Goal: Use online tool/utility: Utilize a website feature to perform a specific function

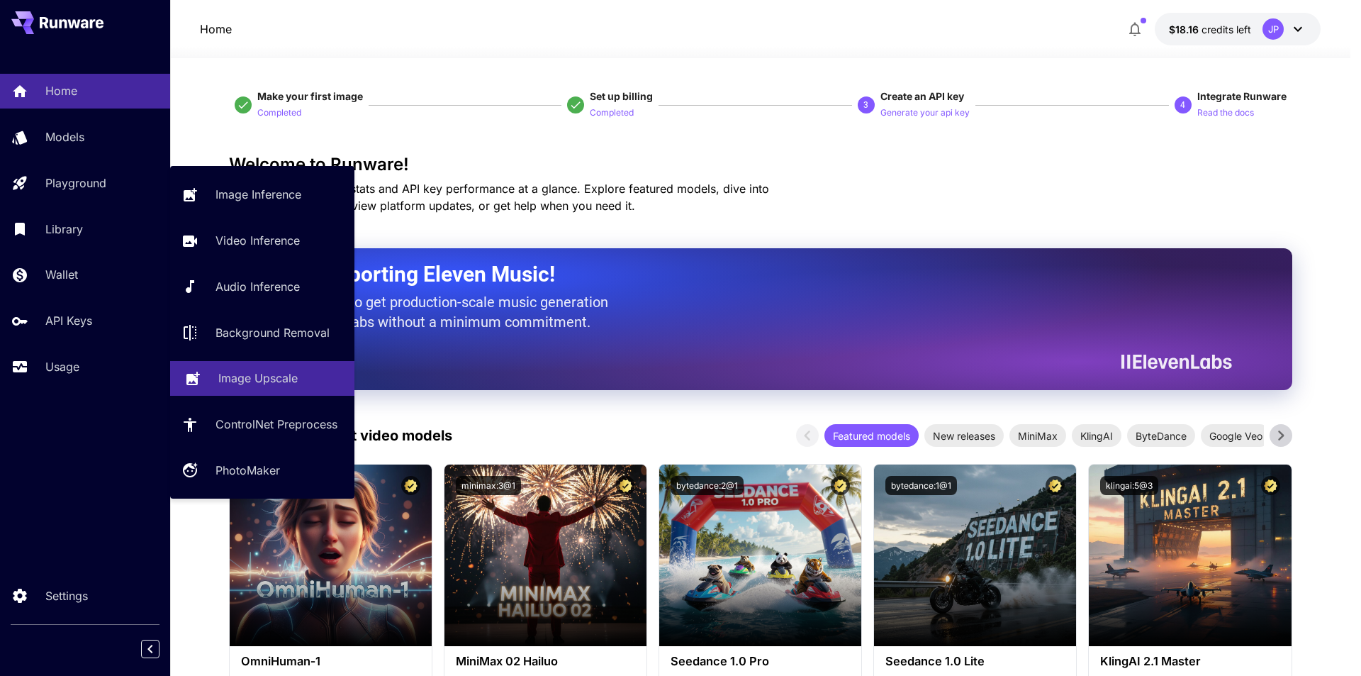
click at [269, 381] on p "Image Upscale" at bounding box center [257, 377] width 79 height 17
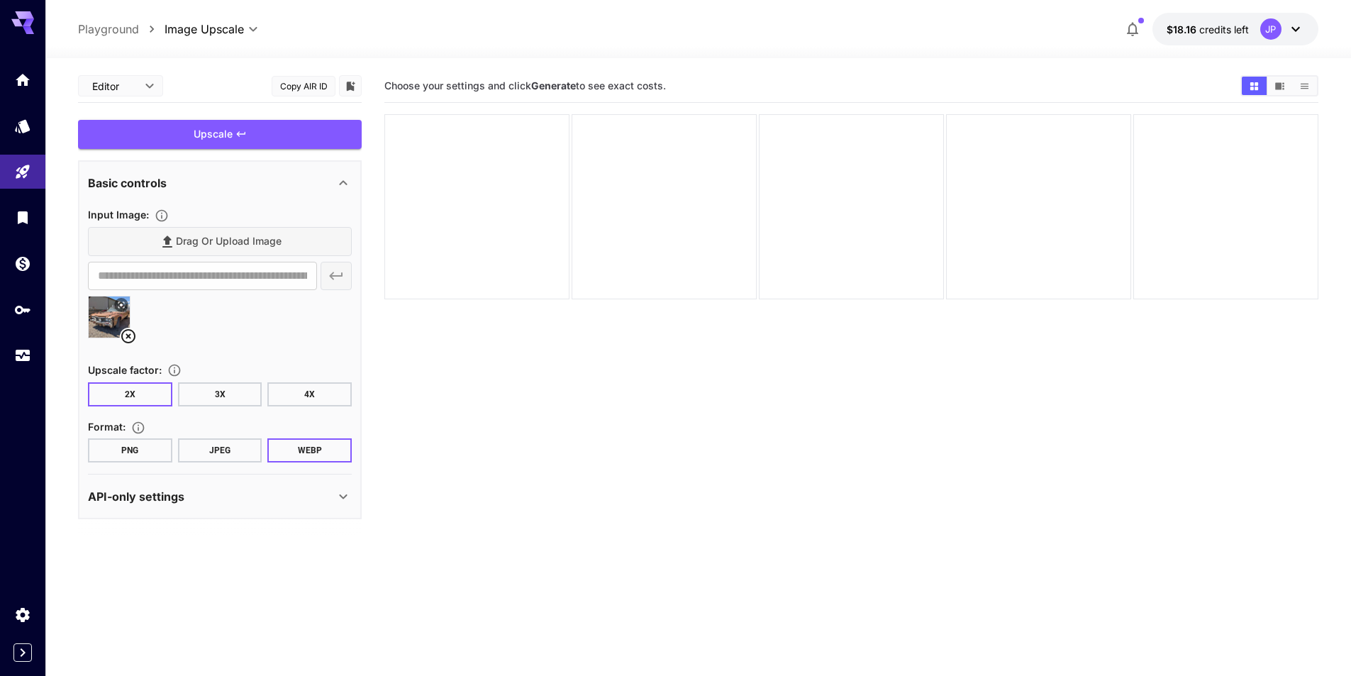
click at [215, 452] on button "JPEG" at bounding box center [220, 450] width 84 height 24
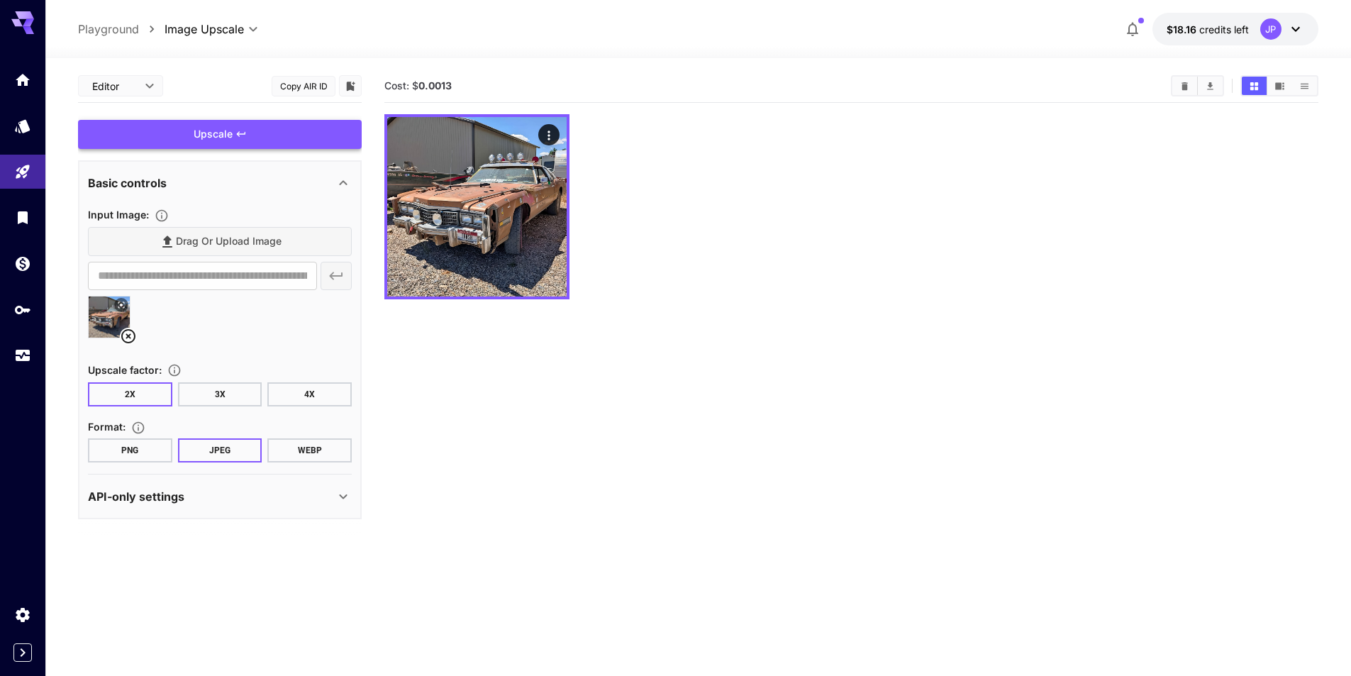
click at [342, 179] on icon at bounding box center [343, 182] width 17 height 17
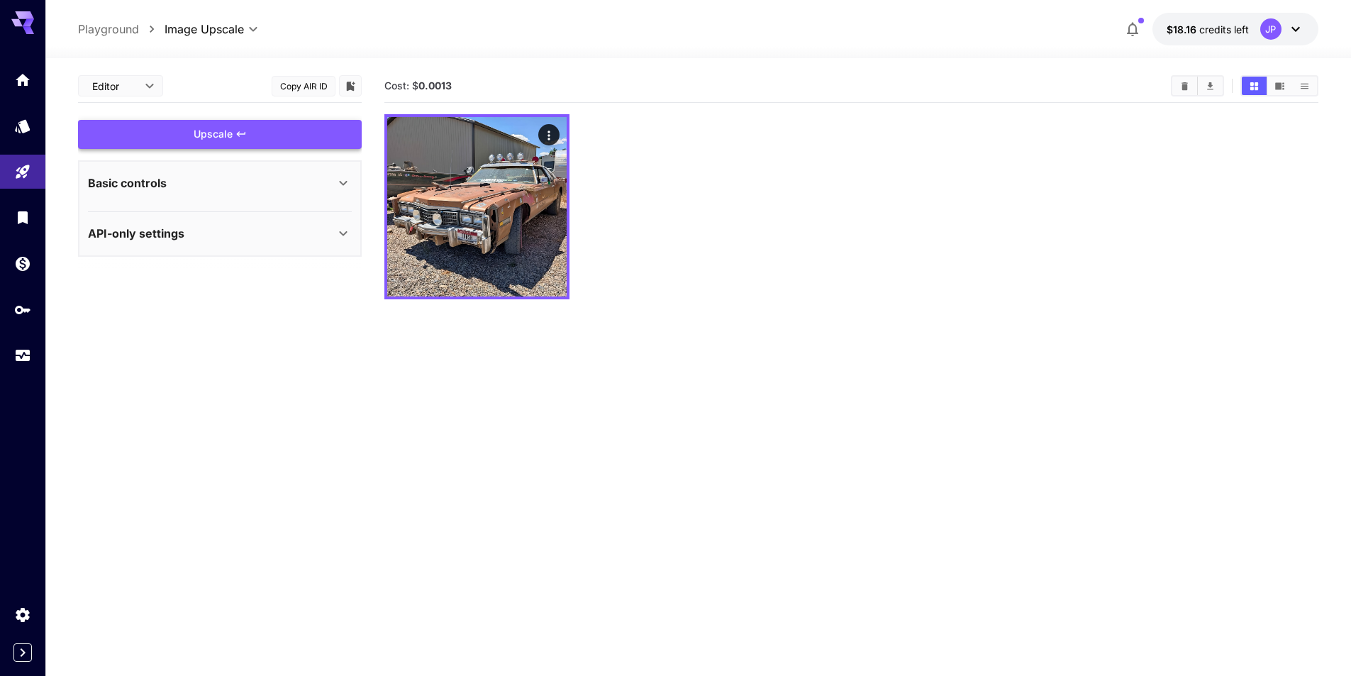
click at [342, 179] on icon at bounding box center [343, 182] width 17 height 17
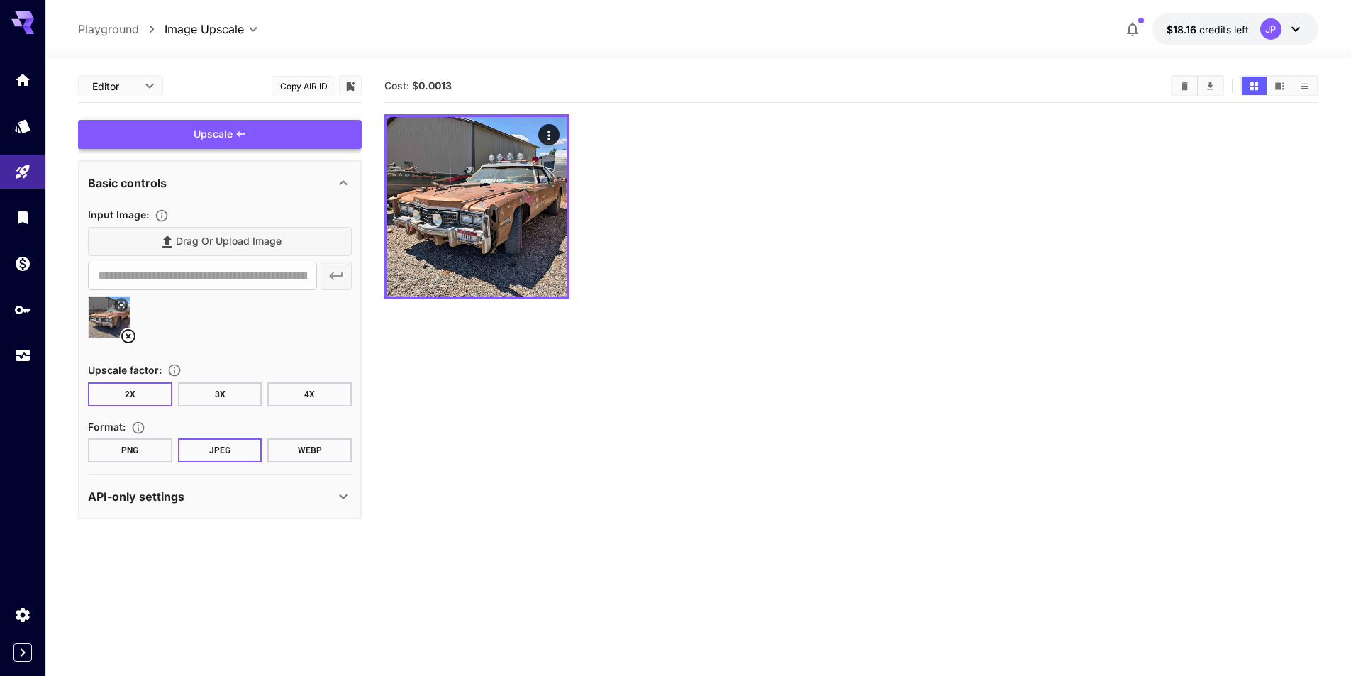
click at [338, 491] on icon at bounding box center [343, 496] width 17 height 17
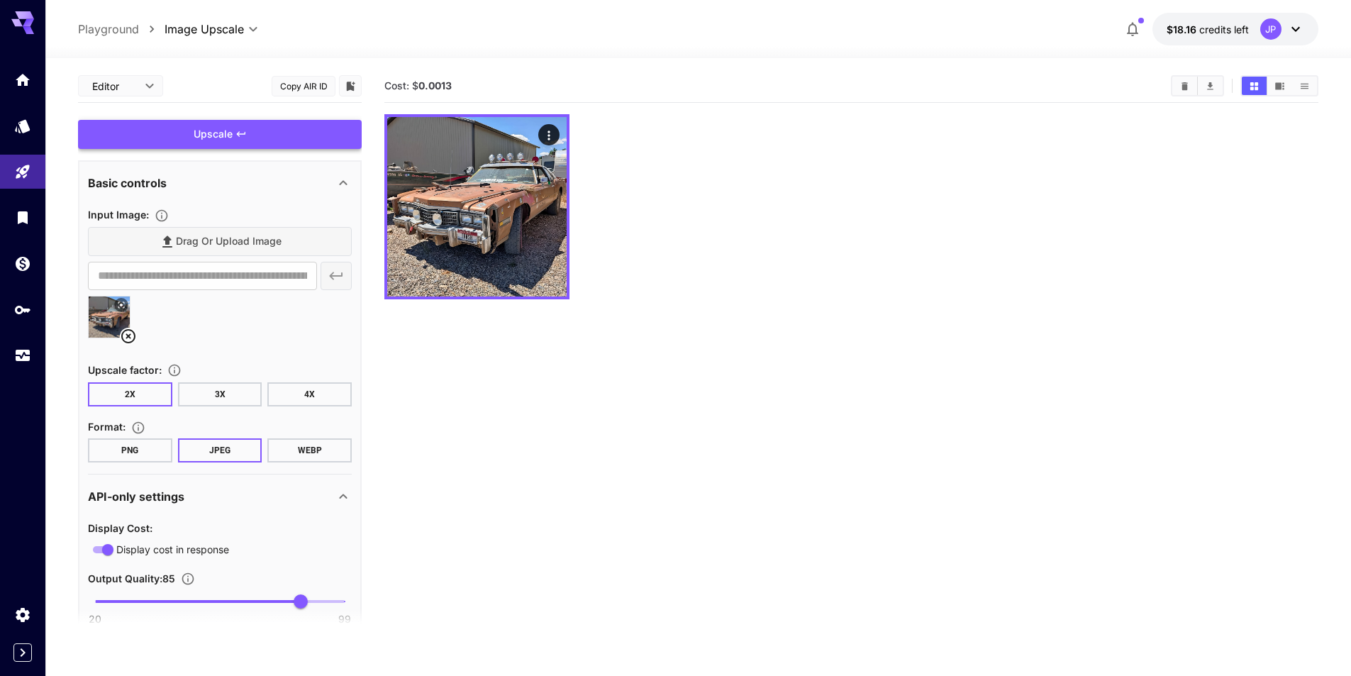
click at [338, 491] on icon at bounding box center [343, 496] width 17 height 17
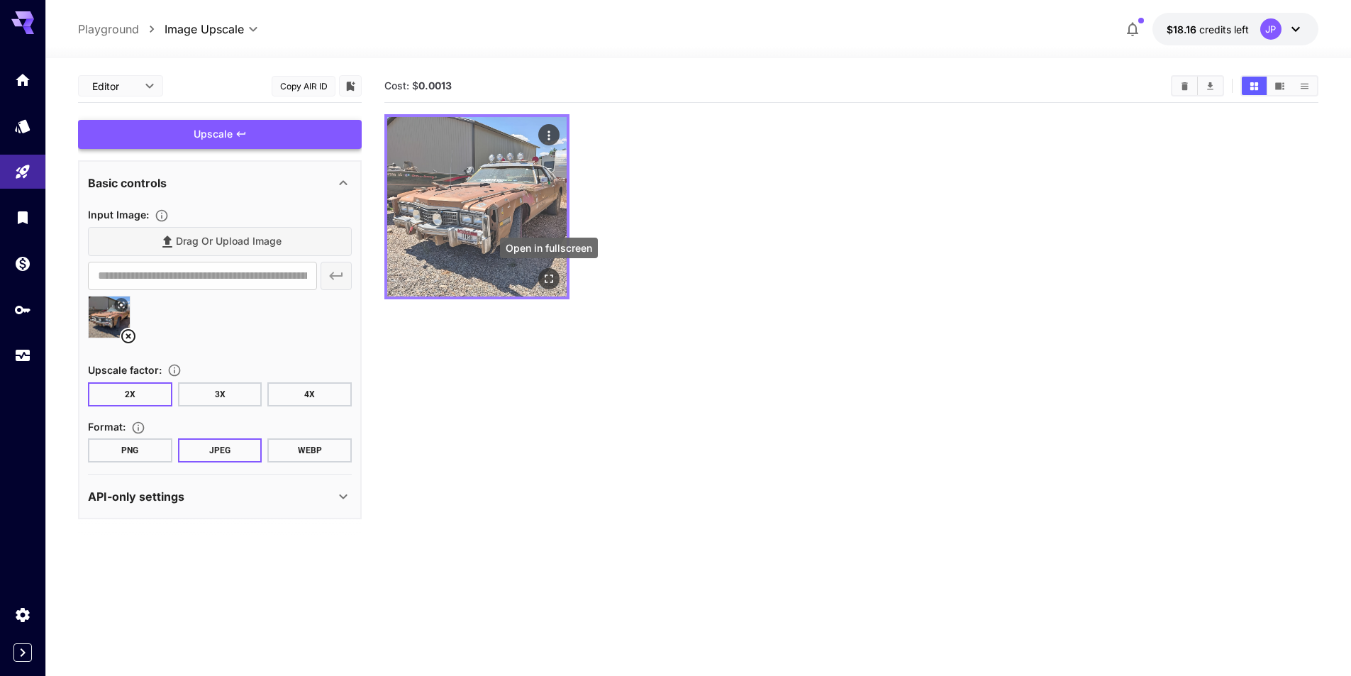
click at [547, 282] on icon "Open in fullscreen" at bounding box center [549, 278] width 9 height 9
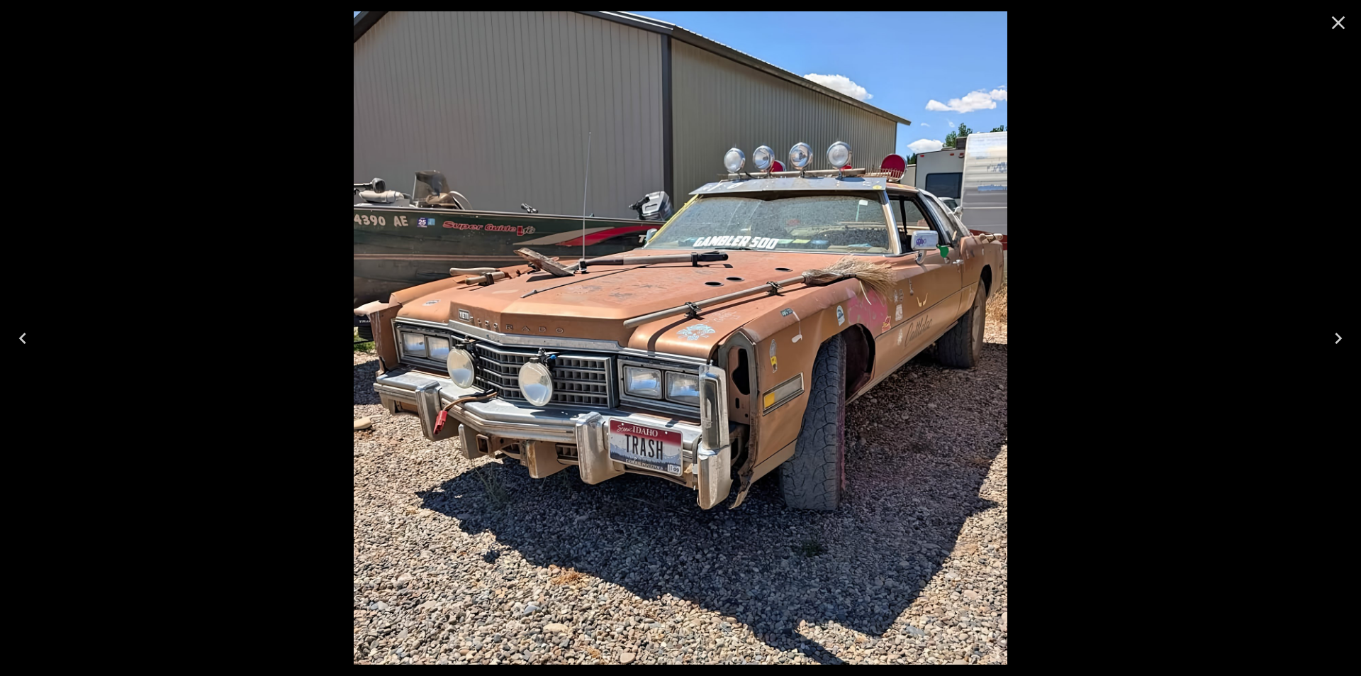
click at [1339, 23] on icon "Close" at bounding box center [1338, 22] width 13 height 13
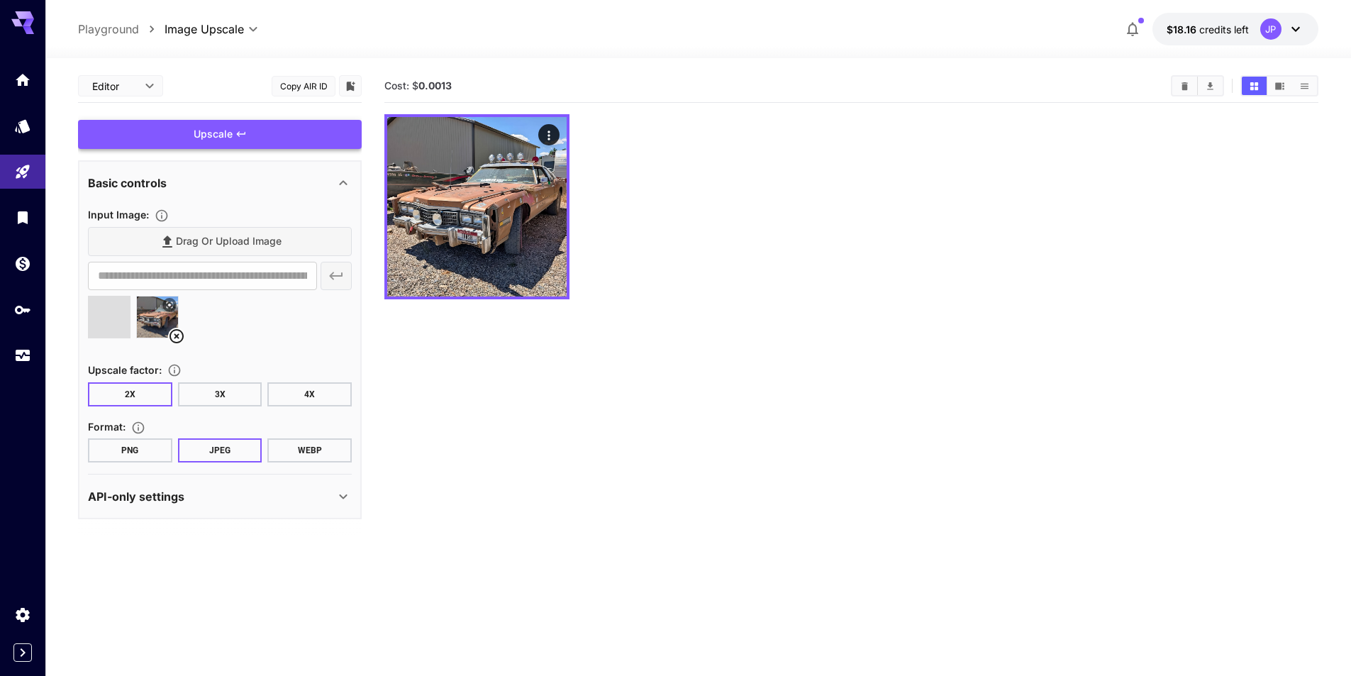
type input "**********"
click at [238, 140] on div "Upscale" at bounding box center [220, 134] width 284 height 29
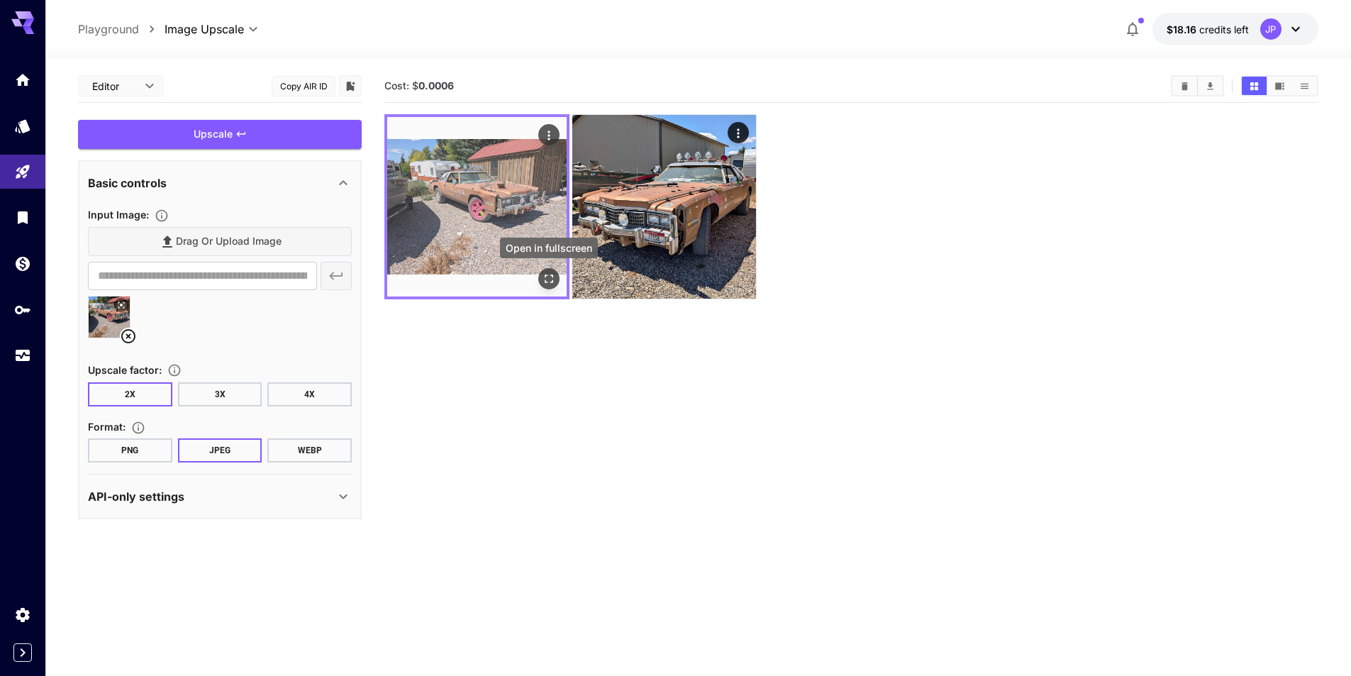
click at [550, 281] on icon "Open in fullscreen" at bounding box center [549, 279] width 14 height 14
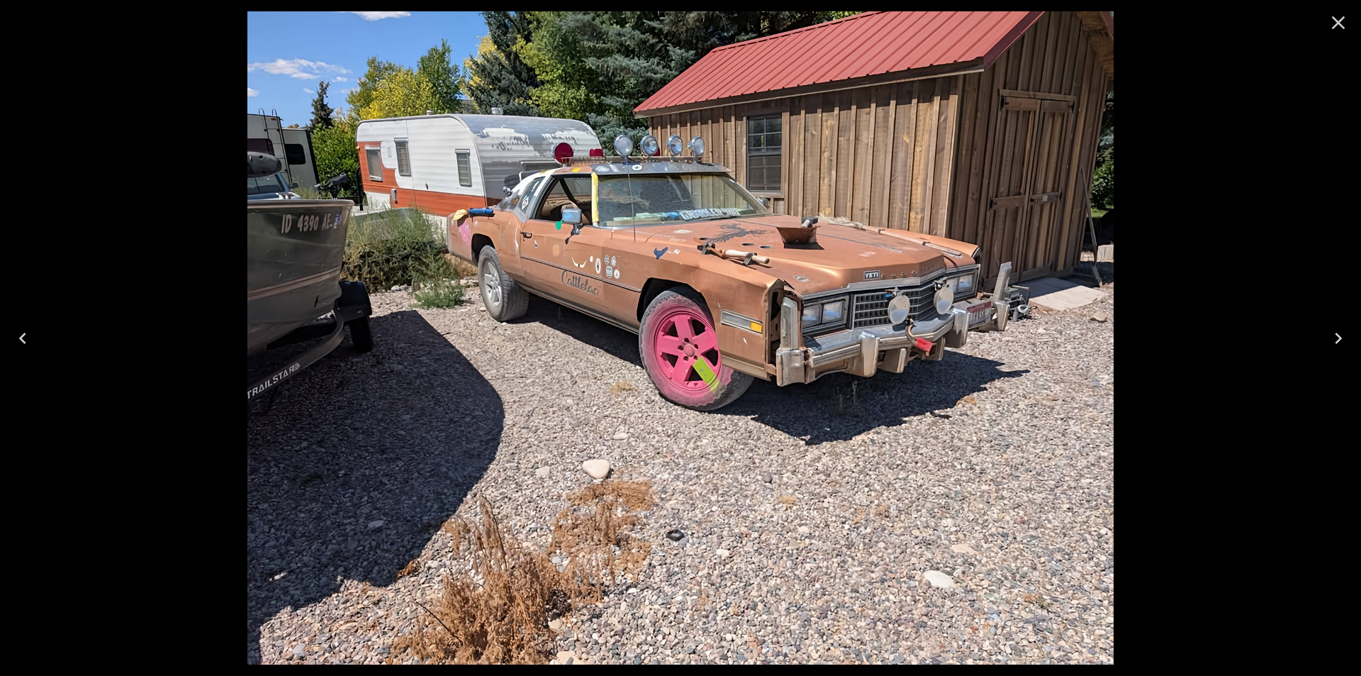
click at [1334, 28] on icon "Close" at bounding box center [1338, 22] width 23 height 23
